Goal: Information Seeking & Learning: Learn about a topic

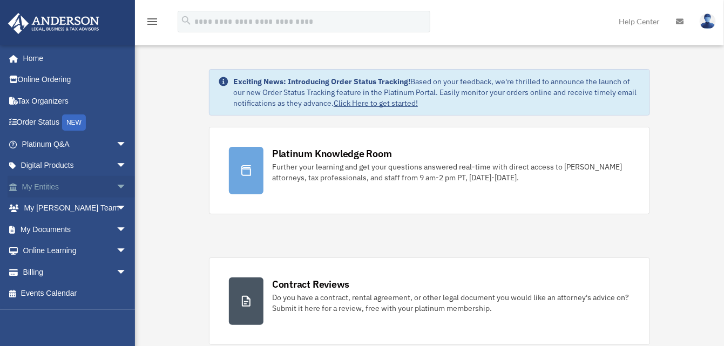
click at [33, 184] on link "My Entities arrow_drop_down" at bounding box center [75, 187] width 135 height 22
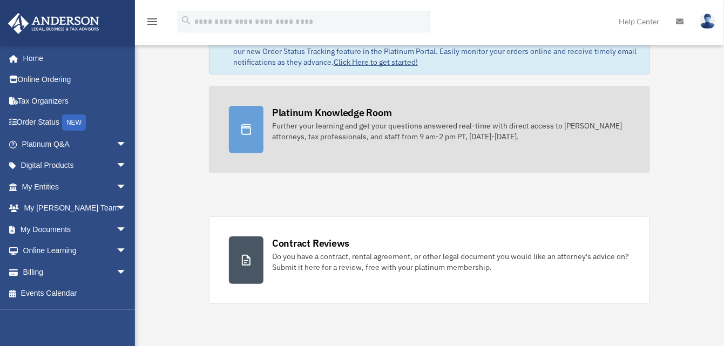
scroll to position [54, 0]
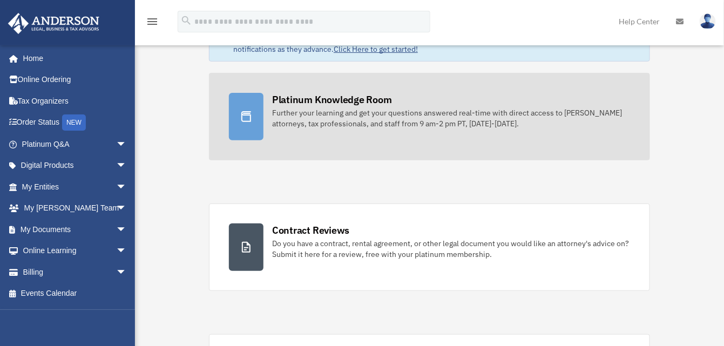
click at [325, 111] on div "Further your learning and get your questions answered real-time with direct acc…" at bounding box center [451, 118] width 358 height 22
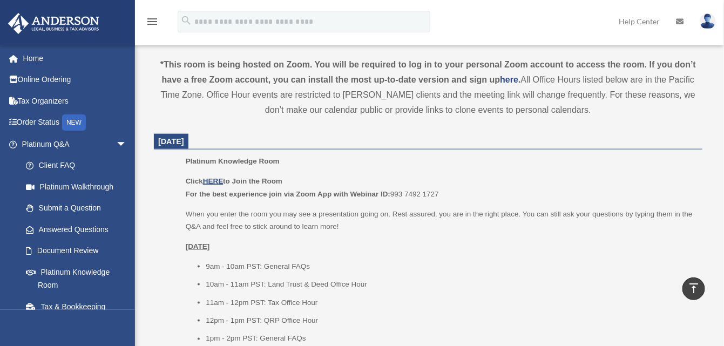
scroll to position [324, 0]
